Goal: Task Accomplishment & Management: Manage account settings

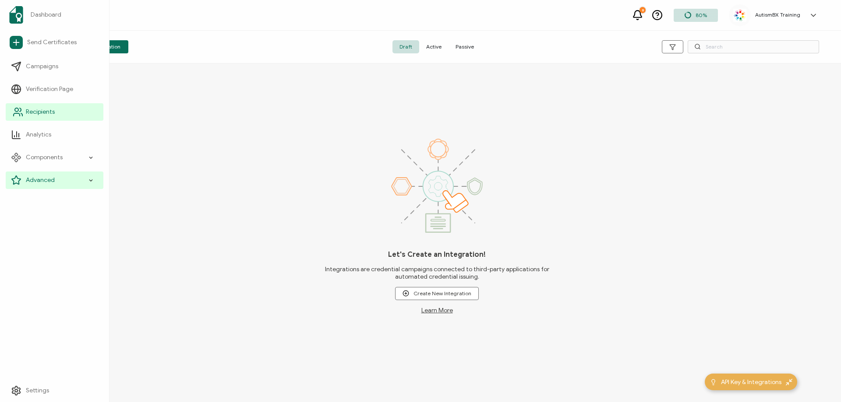
click at [34, 116] on span "Recipients" at bounding box center [40, 112] width 29 height 9
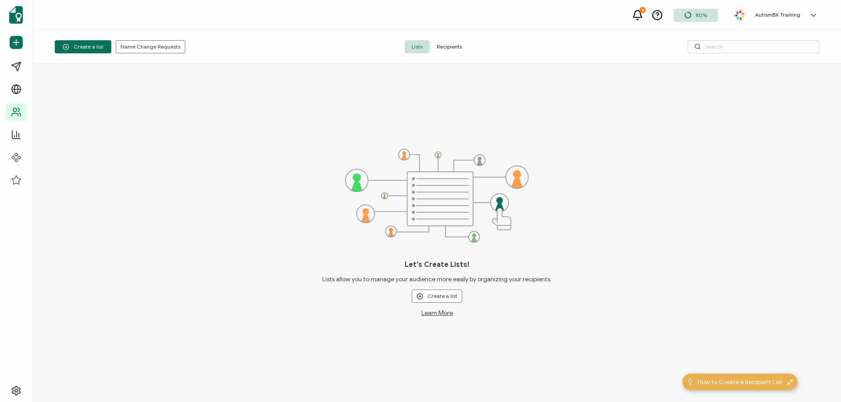
click at [451, 44] on span "Recipients" at bounding box center [449, 46] width 39 height 13
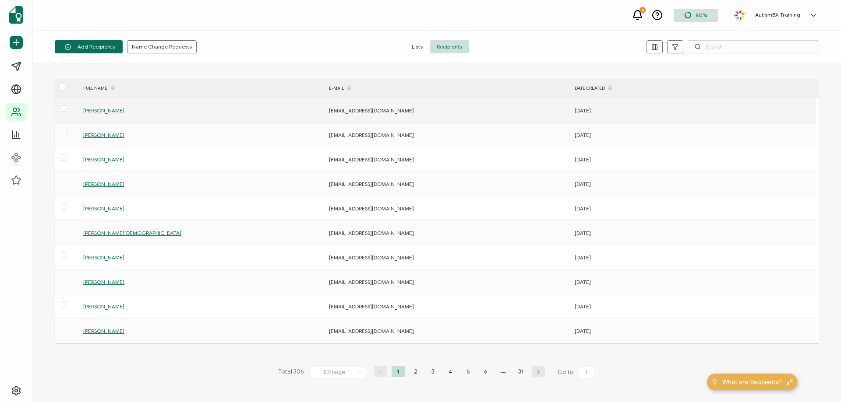
click at [109, 112] on span "[PERSON_NAME]" at bounding box center [103, 110] width 41 height 7
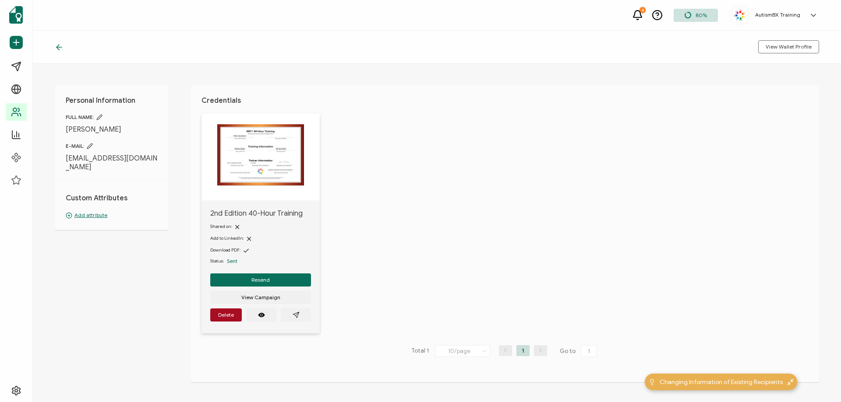
click at [93, 214] on p "Add attribute" at bounding box center [112, 216] width 92 height 8
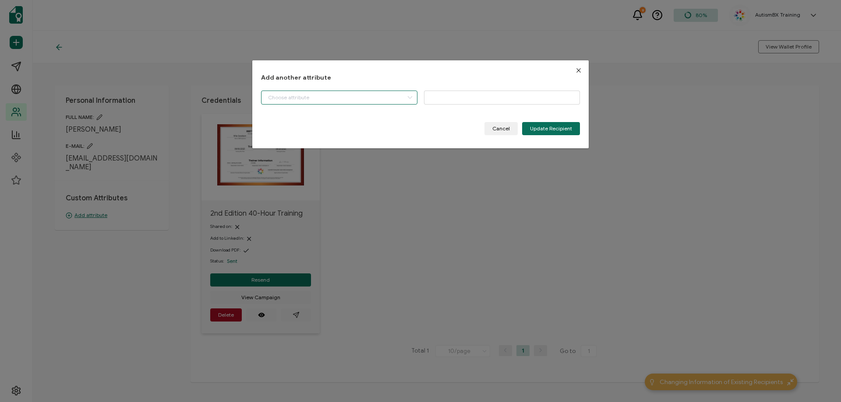
click at [305, 97] on input "dialog" at bounding box center [339, 98] width 156 height 14
click at [311, 116] on li "Start Date" at bounding box center [340, 120] width 162 height 15
type input "Start Date"
click at [436, 99] on input "dialog" at bounding box center [502, 98] width 156 height 14
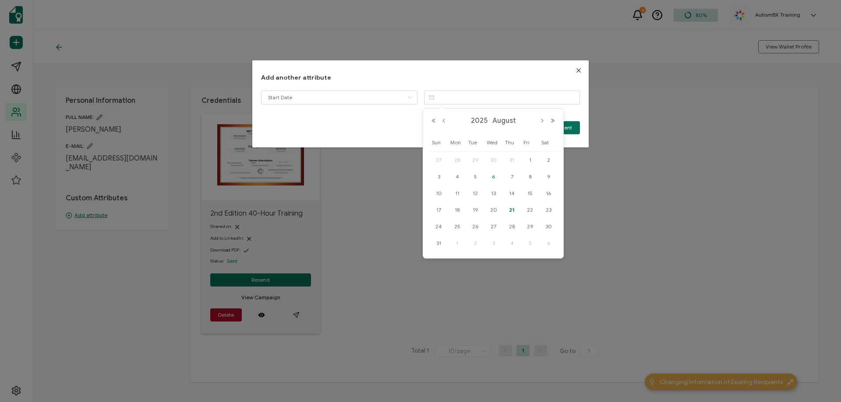
click at [493, 179] on span "6" at bounding box center [493, 177] width 11 height 11
type input "[DATE]"
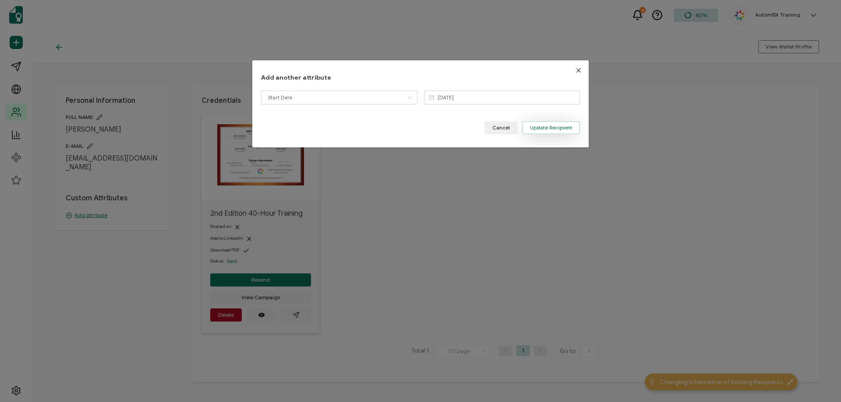
click at [542, 128] on span "Update Recipient" at bounding box center [551, 127] width 42 height 5
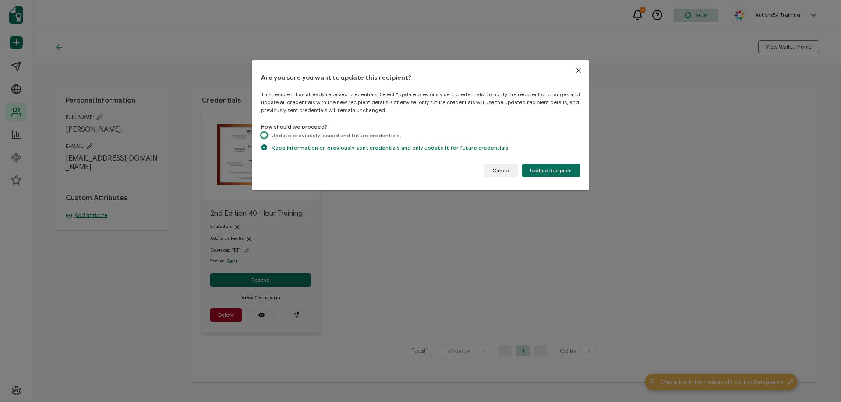
click at [264, 136] on span "dialog" at bounding box center [264, 135] width 6 height 6
click at [264, 136] on input "Update previously issued and future credentials." at bounding box center [264, 135] width 6 height 7
radio input "true"
radio input "false"
click at [550, 175] on button "Update Recipient" at bounding box center [551, 170] width 58 height 13
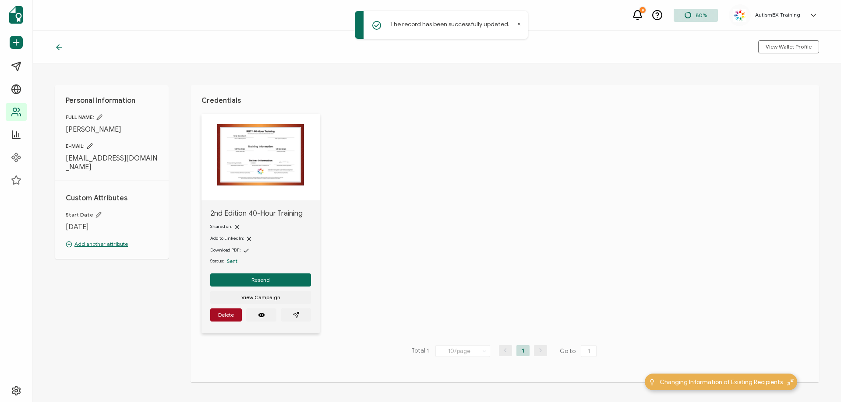
click at [58, 46] on icon at bounding box center [59, 47] width 9 height 9
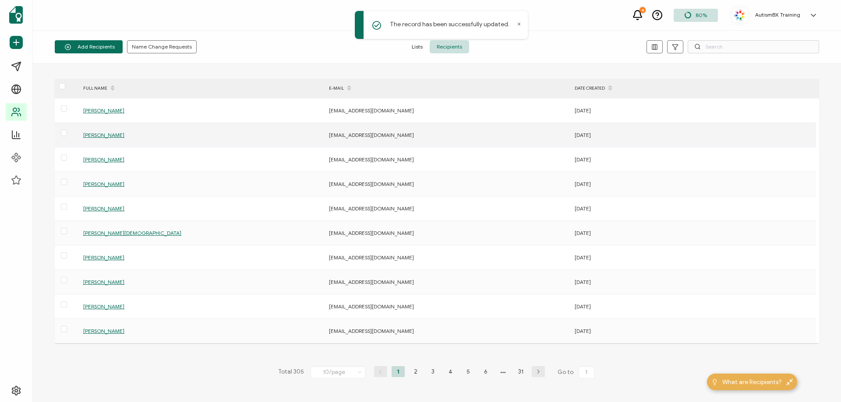
click at [104, 134] on span "[PERSON_NAME]" at bounding box center [103, 135] width 41 height 7
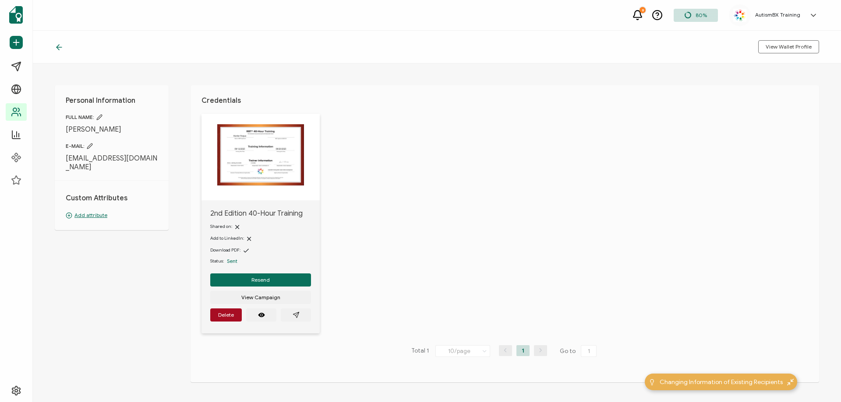
click at [102, 216] on p "Add attribute" at bounding box center [112, 216] width 92 height 8
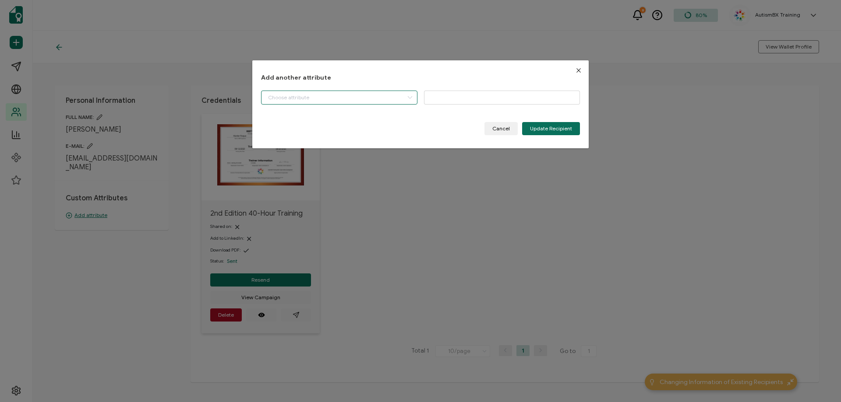
click at [355, 96] on input "dialog" at bounding box center [339, 98] width 156 height 14
click at [290, 121] on span "Start Date" at bounding box center [280, 120] width 24 height 15
type input "Start Date"
click at [456, 103] on input "dialog" at bounding box center [502, 98] width 156 height 14
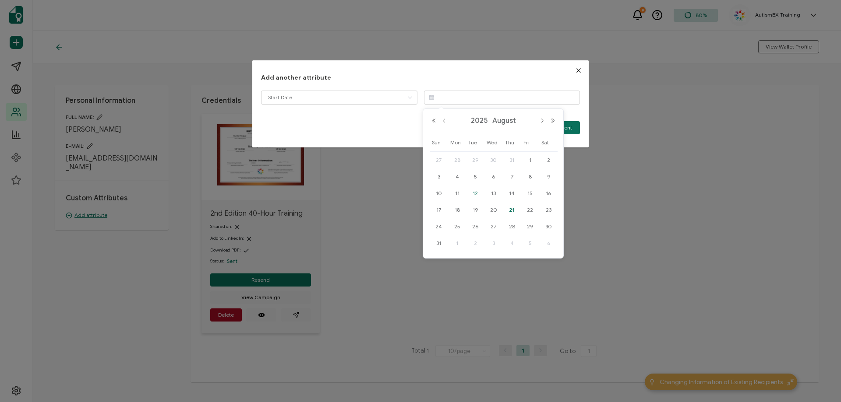
click at [475, 191] on span "12" at bounding box center [475, 193] width 11 height 11
type input "[DATE]"
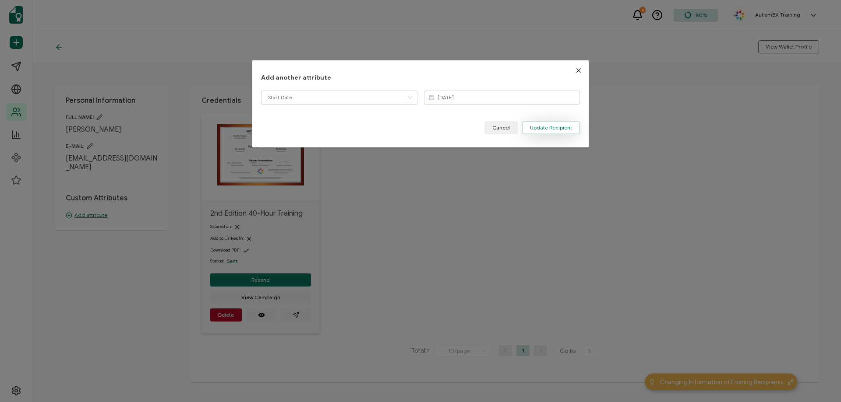
click at [541, 126] on span "Update Recipient" at bounding box center [551, 127] width 42 height 5
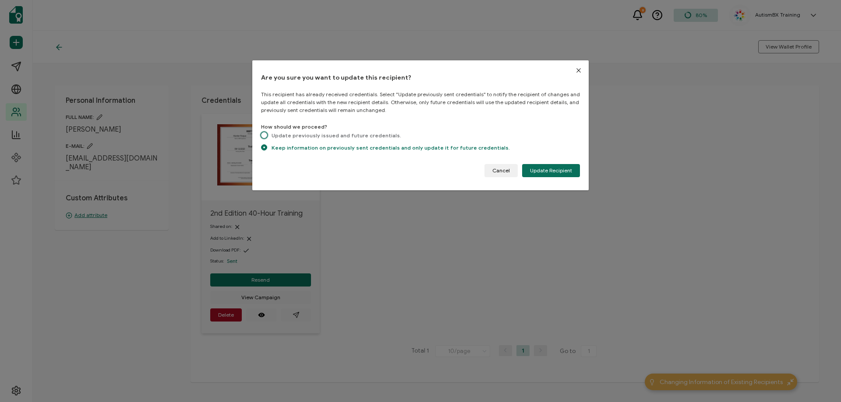
click at [261, 137] on span "dialog" at bounding box center [264, 135] width 6 height 7
click at [261, 137] on input "Update previously issued and future credentials." at bounding box center [264, 135] width 6 height 7
radio input "true"
radio input "false"
click at [541, 173] on span "Update Recipient" at bounding box center [551, 170] width 42 height 5
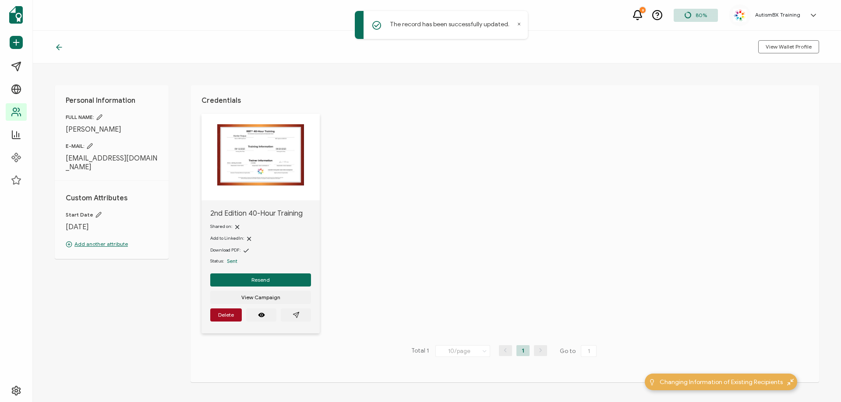
click at [58, 47] on icon at bounding box center [58, 47] width 5 height 0
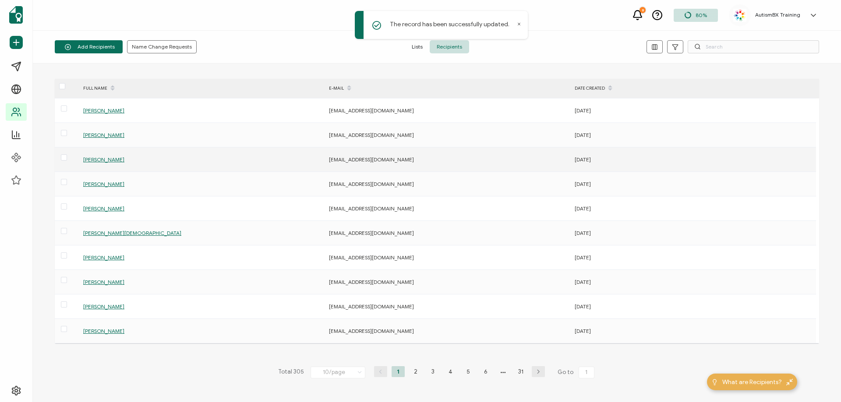
click at [108, 161] on span "[PERSON_NAME]" at bounding box center [103, 159] width 41 height 7
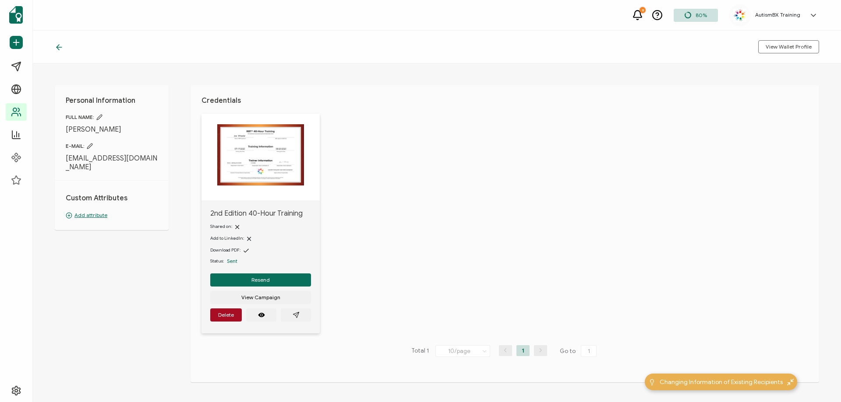
click at [93, 216] on p "Add attribute" at bounding box center [112, 216] width 92 height 8
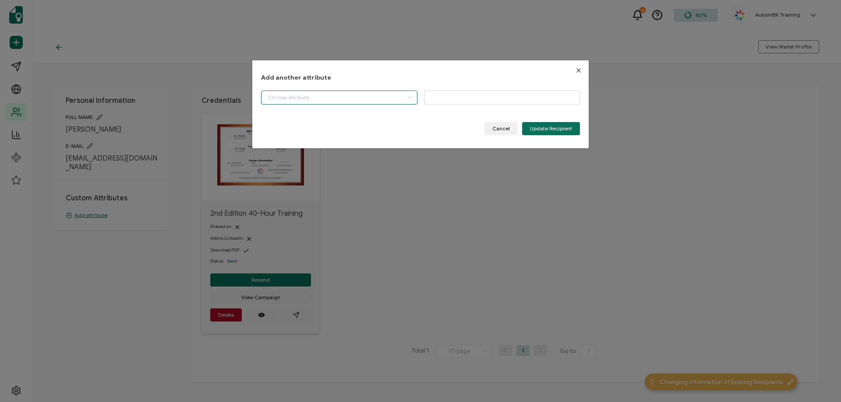
click at [355, 100] on input "dialog" at bounding box center [339, 98] width 156 height 14
click at [330, 114] on li "Start Date" at bounding box center [340, 120] width 162 height 15
type input "Start Date"
click at [473, 101] on input "dialog" at bounding box center [502, 98] width 156 height 14
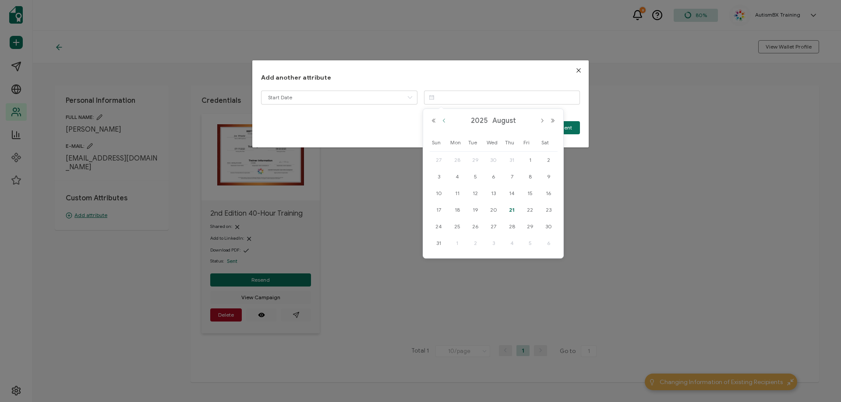
click at [444, 120] on button "Previous Month" at bounding box center [444, 121] width 11 height 6
click at [509, 192] on span "17" at bounding box center [512, 193] width 11 height 11
type input "[DATE]"
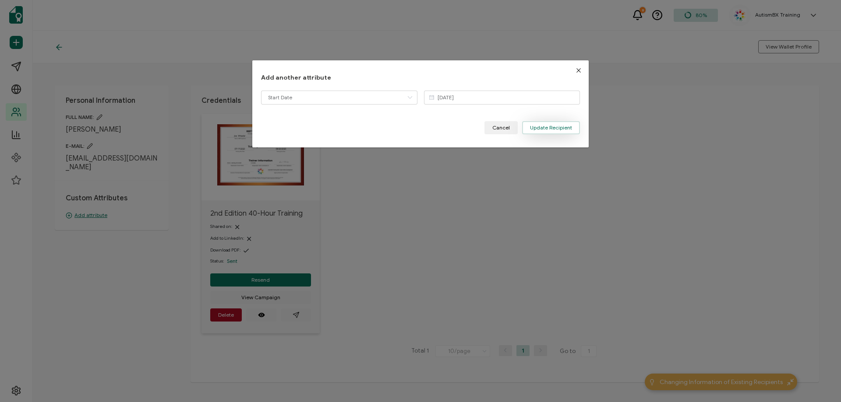
click at [537, 132] on button "Update Recipient" at bounding box center [551, 127] width 58 height 13
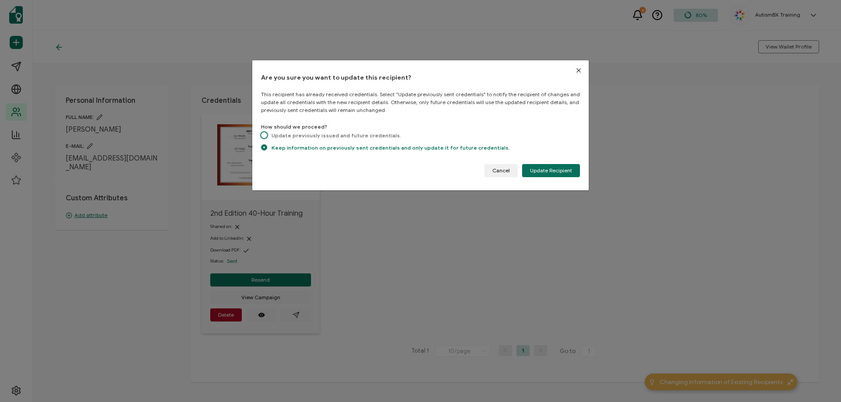
click at [268, 134] on span "Update previously issued and future credentials." at bounding box center [334, 135] width 134 height 7
click at [267, 134] on input "Update previously issued and future credentials." at bounding box center [264, 135] width 6 height 7
radio input "true"
radio input "false"
click at [560, 173] on span "Update Recipient" at bounding box center [551, 170] width 42 height 5
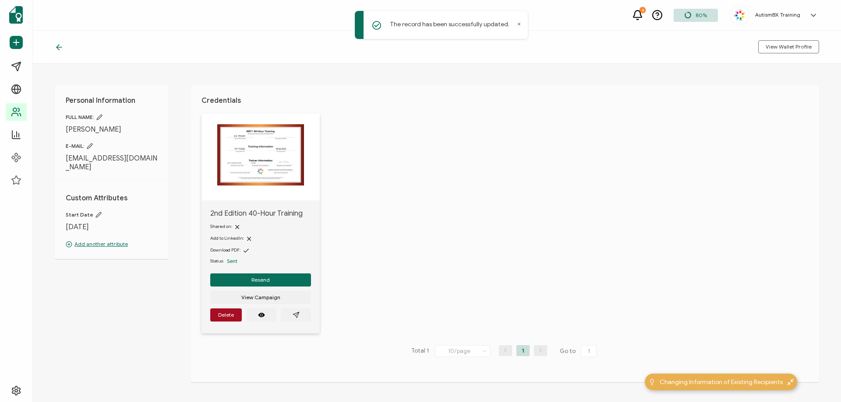
click at [59, 47] on icon at bounding box center [59, 47] width 9 height 9
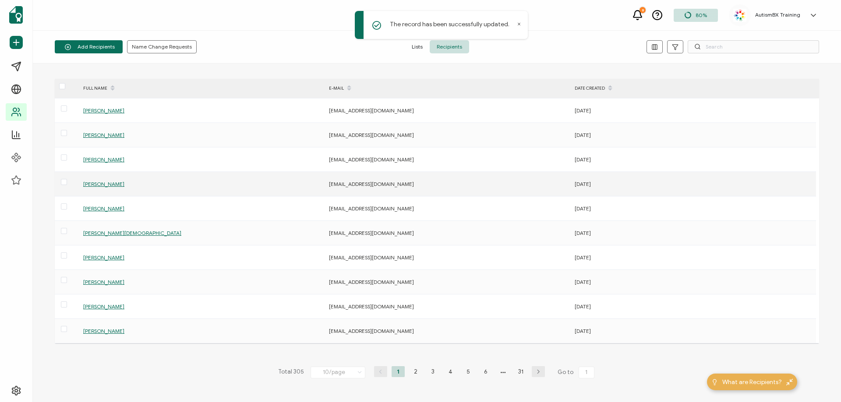
click at [120, 185] on span "[PERSON_NAME]" at bounding box center [103, 184] width 41 height 7
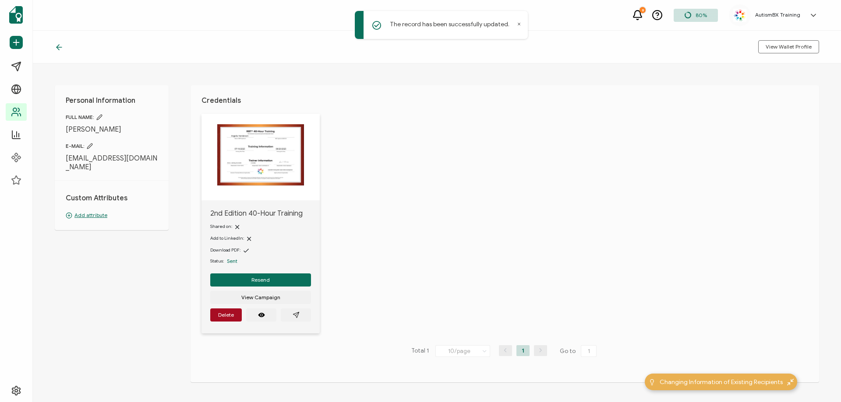
click at [97, 218] on p "Add attribute" at bounding box center [112, 216] width 92 height 8
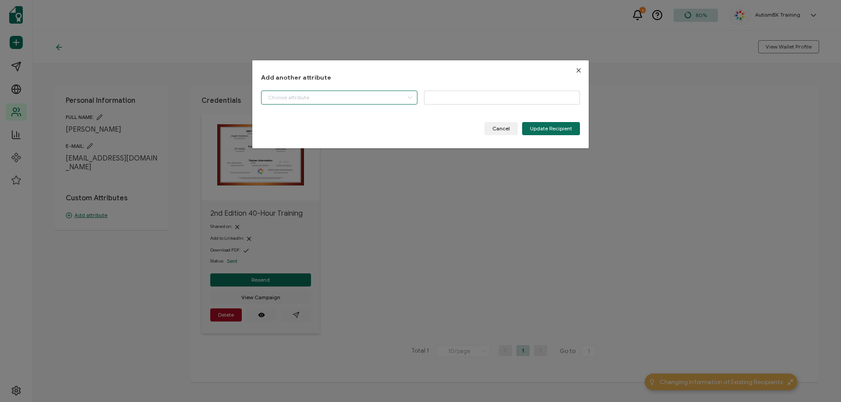
click at [365, 98] on input "dialog" at bounding box center [339, 98] width 156 height 14
click at [340, 126] on li "Start Date" at bounding box center [340, 120] width 162 height 15
type input "Start Date"
click at [450, 92] on input "dialog" at bounding box center [502, 98] width 156 height 14
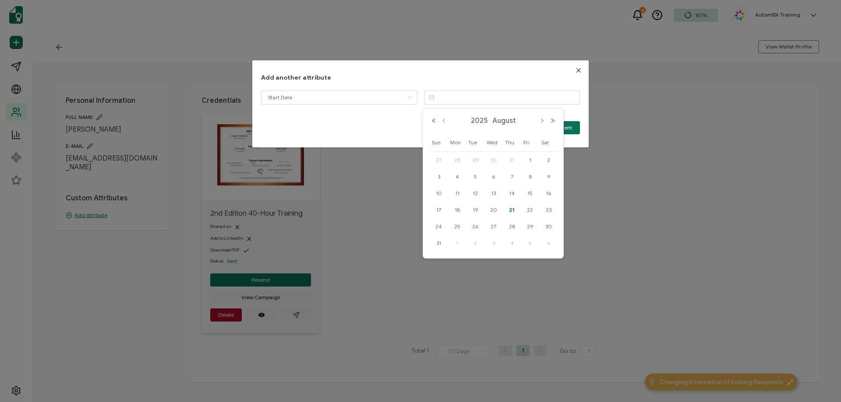
click at [443, 118] on button "Previous Month" at bounding box center [444, 121] width 11 height 6
click at [513, 179] on span "10" at bounding box center [512, 177] width 11 height 11
type input "[DATE]"
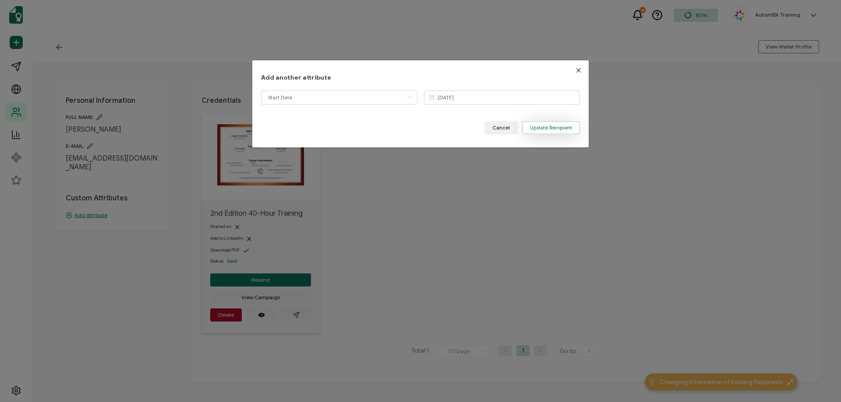
click at [538, 131] on button "Update Recipient" at bounding box center [551, 127] width 58 height 13
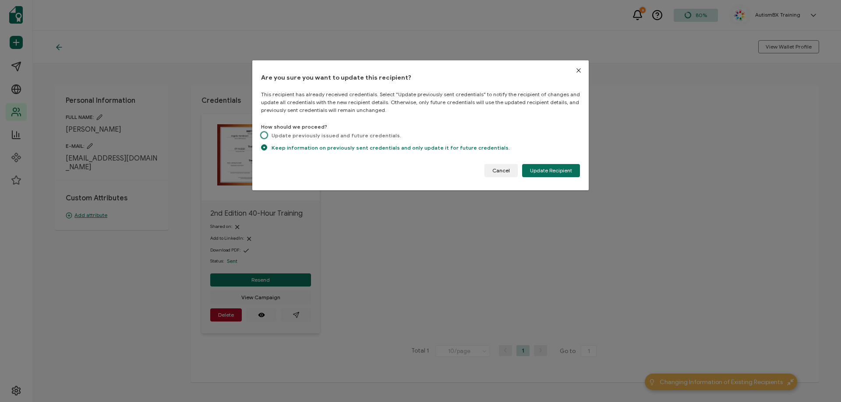
click at [265, 138] on span "dialog" at bounding box center [264, 135] width 6 height 7
click at [265, 138] on input "Update previously issued and future credentials." at bounding box center [264, 135] width 6 height 7
radio input "true"
radio input "false"
click at [545, 173] on span "Update Recipient" at bounding box center [551, 170] width 42 height 5
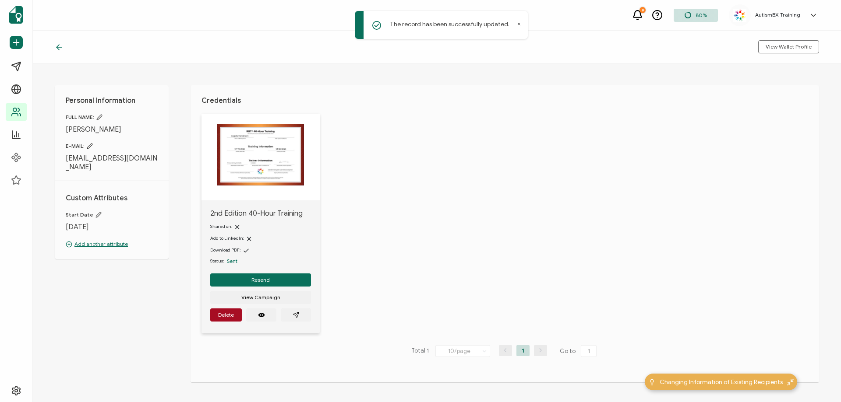
click at [63, 46] on icon at bounding box center [59, 47] width 9 height 9
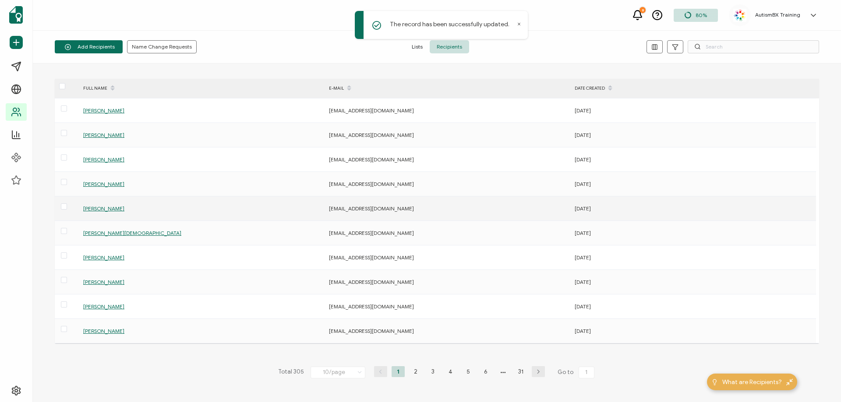
click at [115, 210] on span "[PERSON_NAME]" at bounding box center [103, 208] width 41 height 7
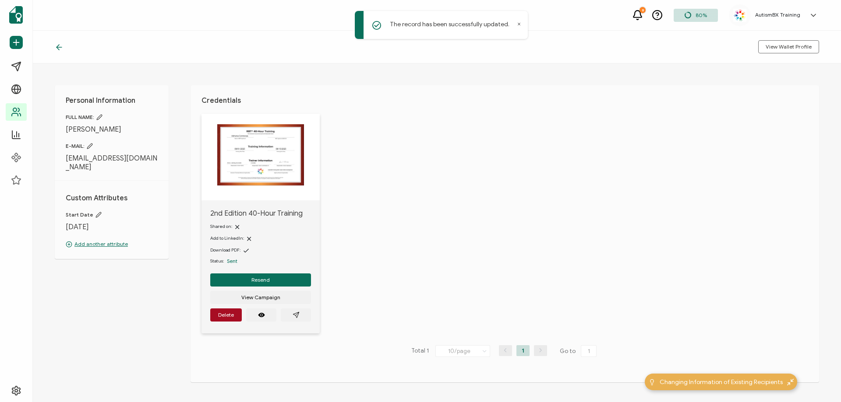
click at [57, 44] on icon at bounding box center [59, 47] width 9 height 9
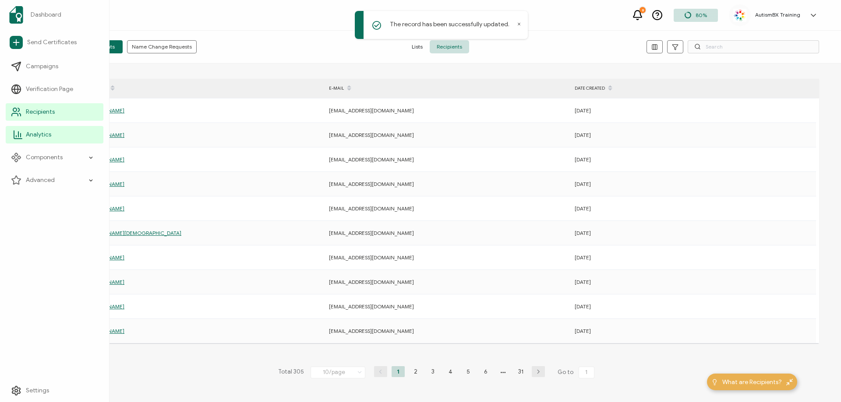
click at [45, 144] on li "Analytics" at bounding box center [55, 134] width 98 height 23
click at [42, 137] on span "Analytics" at bounding box center [38, 134] width 25 height 9
